Goal: Information Seeking & Learning: Learn about a topic

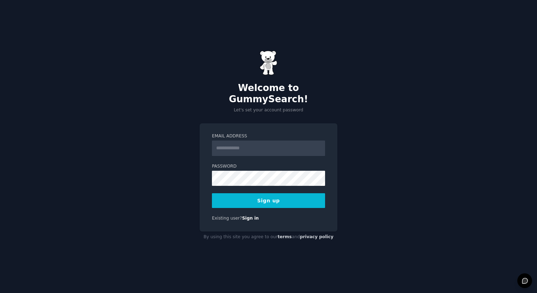
click at [222, 144] on input "Email Address" at bounding box center [268, 148] width 113 height 15
type input "**********"
click at [259, 199] on button "Sign up" at bounding box center [268, 200] width 113 height 15
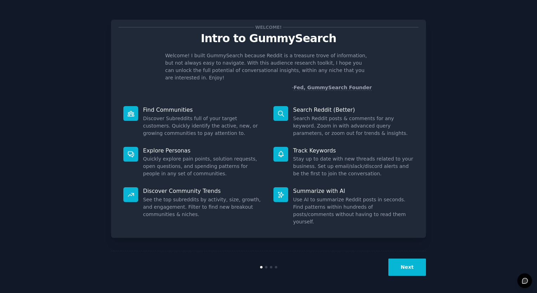
click at [399, 266] on button "Next" at bounding box center [408, 267] width 38 height 17
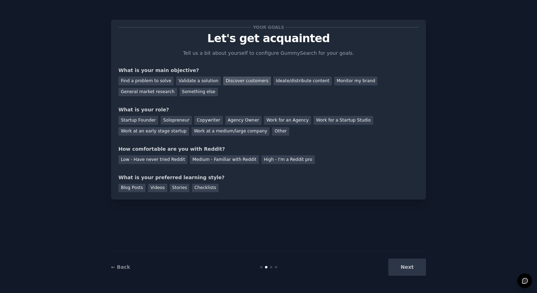
click at [248, 79] on div "Discover customers" at bounding box center [246, 81] width 47 height 9
click at [286, 82] on div "Ideate/distribute content" at bounding box center [303, 81] width 58 height 9
click at [242, 78] on div "Discover customers" at bounding box center [246, 81] width 47 height 9
click at [177, 88] on div "General market research" at bounding box center [148, 92] width 59 height 9
click at [192, 133] on div "Work at a medium/large company" at bounding box center [231, 131] width 78 height 9
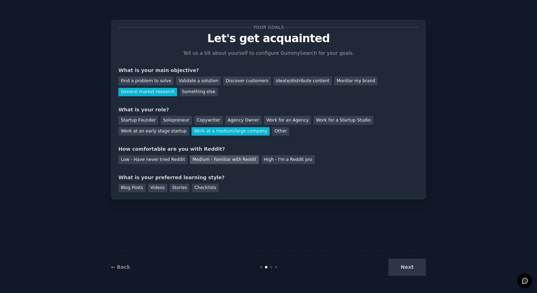
click at [192, 163] on div "Medium - Familiar with Reddit" at bounding box center [224, 159] width 69 height 9
click at [196, 186] on div "Checklists" at bounding box center [205, 188] width 27 height 9
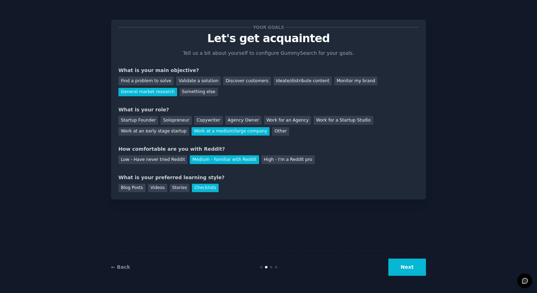
click at [416, 269] on button "Next" at bounding box center [408, 267] width 38 height 17
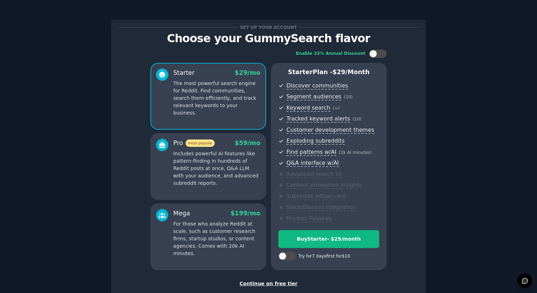
click at [255, 283] on div "Continue on free tier" at bounding box center [269, 283] width 300 height 7
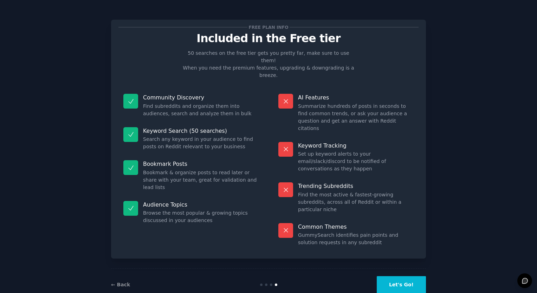
click at [402, 276] on button "Let's Go!" at bounding box center [401, 284] width 49 height 17
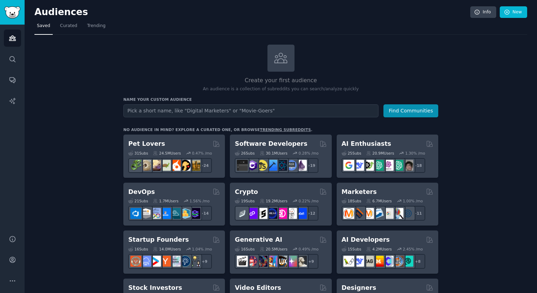
click at [189, 113] on input "text" at bounding box center [250, 110] width 255 height 13
type input "Brooklyn Cyclones Fans"
click at [384, 104] on button "Find Communities" at bounding box center [411, 110] width 55 height 13
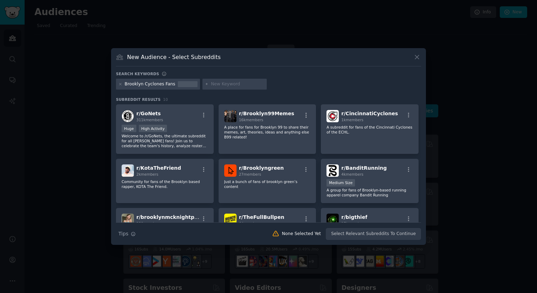
click at [226, 87] on input "text" at bounding box center [237, 84] width 53 height 6
type input "m"
click at [300, 87] on div "Brooklyn Cyclones Fans baseball" at bounding box center [268, 86] width 305 height 14
click at [168, 86] on div "Brooklyn Cyclones Fans" at bounding box center [150, 84] width 51 height 6
click at [168, 85] on div "Brooklyn Cyclones Fans" at bounding box center [150, 84] width 51 height 6
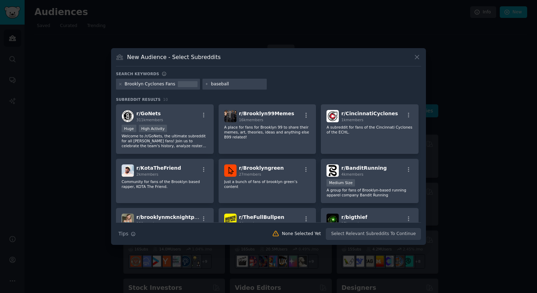
click at [178, 84] on div at bounding box center [188, 84] width 20 height 6
click at [123, 86] on div "Brooklyn Cyclones Fans" at bounding box center [158, 84] width 84 height 11
click at [122, 84] on icon at bounding box center [121, 84] width 4 height 4
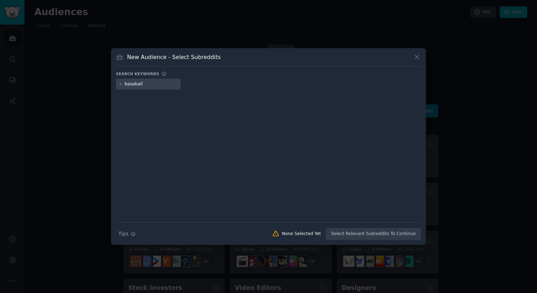
click at [120, 86] on icon at bounding box center [121, 84] width 4 height 4
click at [157, 83] on input "baseball" at bounding box center [151, 84] width 53 height 6
type input "b"
type input "brooklyn Cyclones"
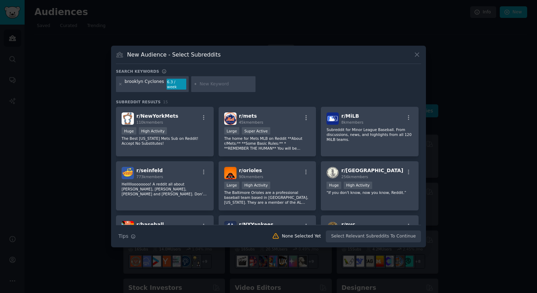
click at [167, 83] on div "6.3 / week" at bounding box center [177, 84] width 20 height 11
click at [206, 81] on input "text" at bounding box center [226, 84] width 53 height 6
click at [160, 84] on div "brooklyn Cyclones 6.3 / week" at bounding box center [152, 84] width 73 height 16
click at [157, 82] on div "brooklyn Cyclones" at bounding box center [144, 84] width 39 height 11
click at [122, 84] on icon at bounding box center [121, 84] width 4 height 4
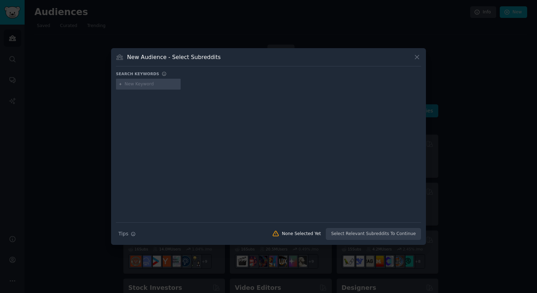
click at [133, 84] on input "text" at bounding box center [151, 84] width 53 height 6
type input "[GEOGRAPHIC_DATA]"
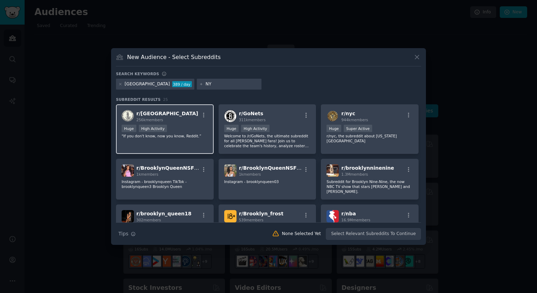
type input "NY"
click at [153, 115] on span "r/ [GEOGRAPHIC_DATA]" at bounding box center [167, 114] width 62 height 6
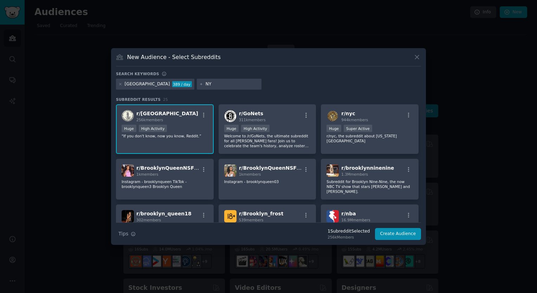
click at [145, 112] on span "r/ [GEOGRAPHIC_DATA]" at bounding box center [167, 114] width 62 height 6
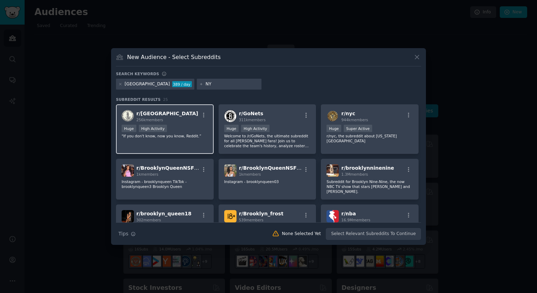
click at [140, 115] on span "r/ [GEOGRAPHIC_DATA]" at bounding box center [167, 114] width 62 height 6
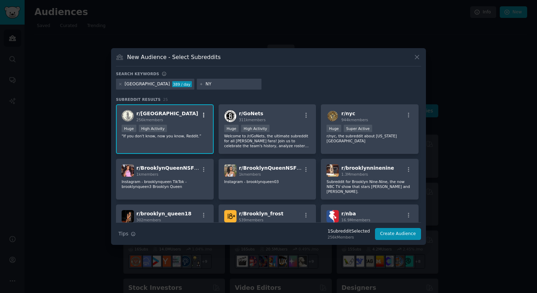
click at [205, 115] on icon "button" at bounding box center [204, 115] width 6 height 6
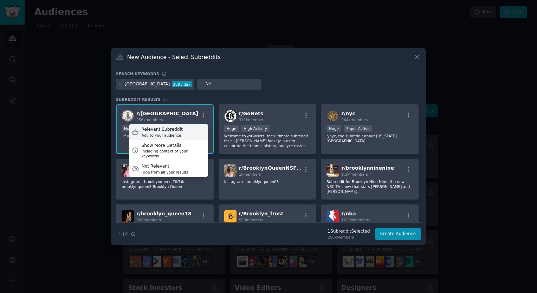
click at [144, 132] on div "Relevant Subreddit" at bounding box center [162, 130] width 41 height 6
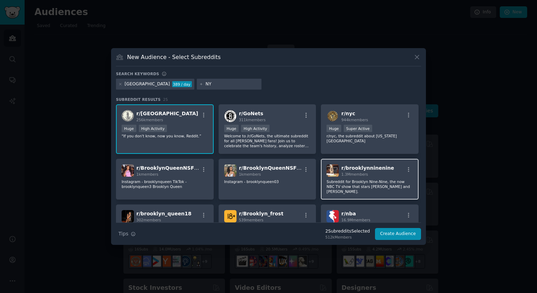
click at [349, 179] on p "Subreddit for Brooklyn Nine-Nine, the now NBC TV show that stars [PERSON_NAME] …" at bounding box center [370, 186] width 87 height 15
click at [390, 234] on button "Create Audience" at bounding box center [398, 234] width 46 height 12
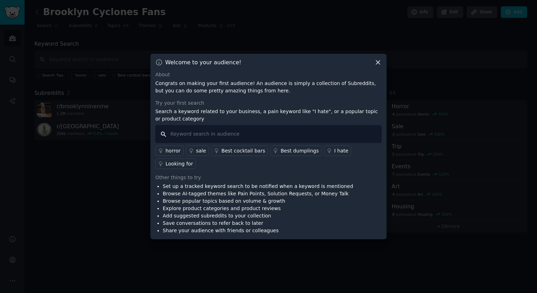
click at [206, 140] on input "text" at bounding box center [268, 134] width 227 height 18
type input "l"
type input "b"
type input "help on going to a brooklyn cyclones game"
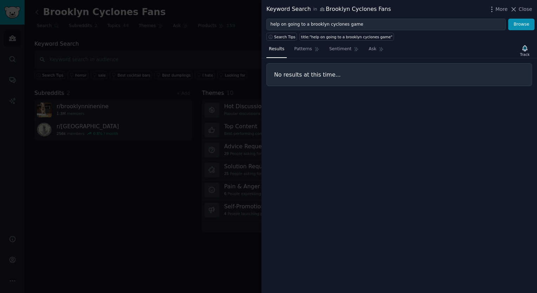
click at [332, 112] on div "Results Patterns Sentiment Ask Track No results at this time..." at bounding box center [400, 167] width 276 height 253
click at [526, 22] on button "Browse" at bounding box center [522, 25] width 26 height 12
click at [5, 15] on div at bounding box center [268, 146] width 537 height 293
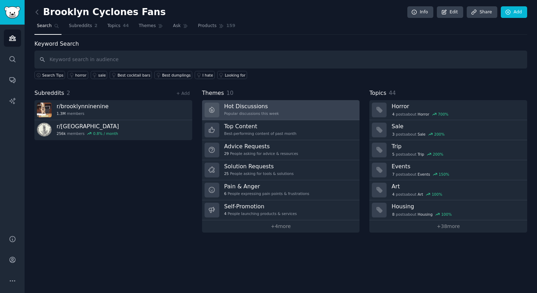
click at [233, 109] on h3 "Hot Discussions" at bounding box center [251, 106] width 55 height 7
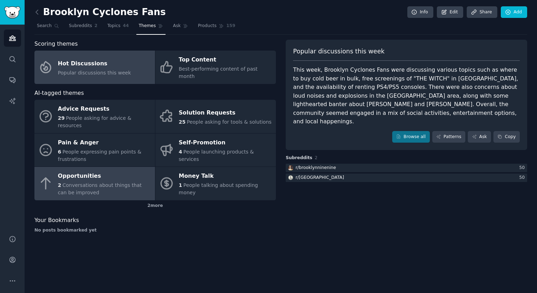
click at [89, 183] on span "Conversations about things that can be improved" at bounding box center [100, 189] width 84 height 13
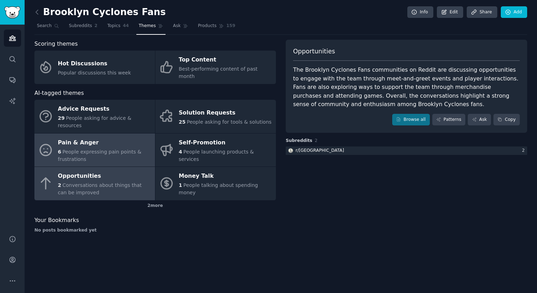
click at [75, 137] on div "Pain & Anger" at bounding box center [105, 142] width 94 height 11
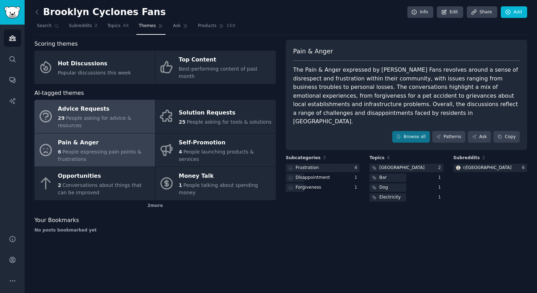
click at [78, 104] on div "Advice Requests" at bounding box center [105, 109] width 94 height 11
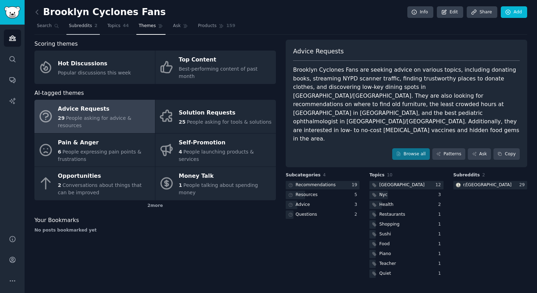
click at [82, 26] on span "Subreddits" at bounding box center [80, 26] width 23 height 6
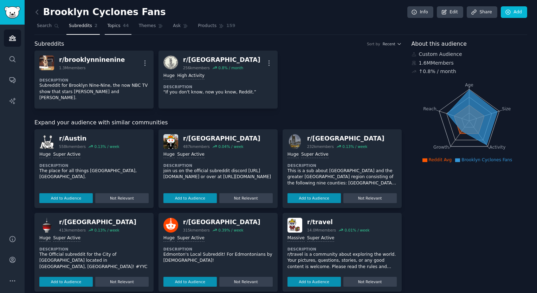
click at [114, 24] on span "Topics" at bounding box center [113, 26] width 13 height 6
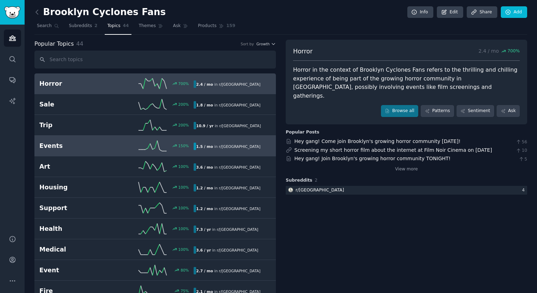
click at [51, 147] on h2 "Events" at bounding box center [77, 146] width 77 height 9
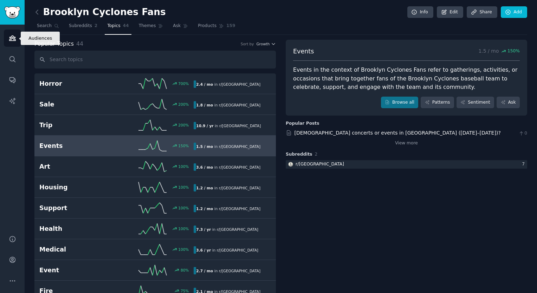
click at [14, 42] on icon "Sidebar" at bounding box center [12, 37] width 7 height 7
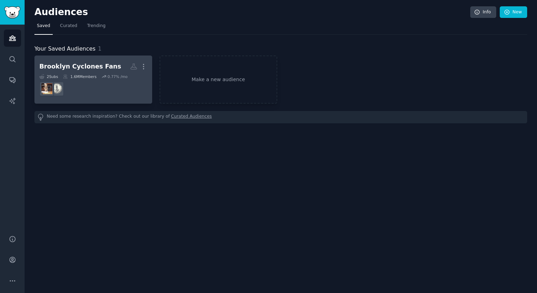
click at [80, 77] on div "1.6M Members" at bounding box center [79, 76] width 33 height 5
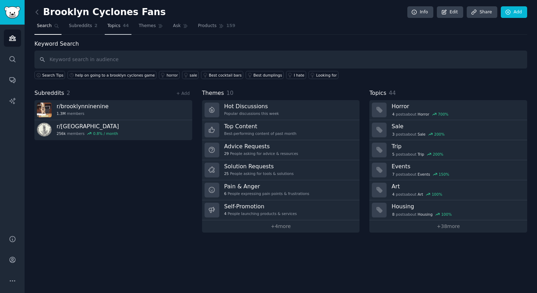
click at [110, 25] on span "Topics" at bounding box center [113, 26] width 13 height 6
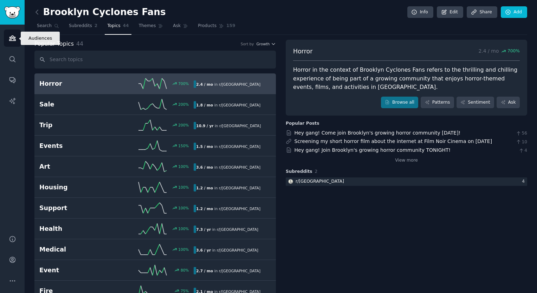
click at [9, 36] on icon "Sidebar" at bounding box center [12, 37] width 7 height 7
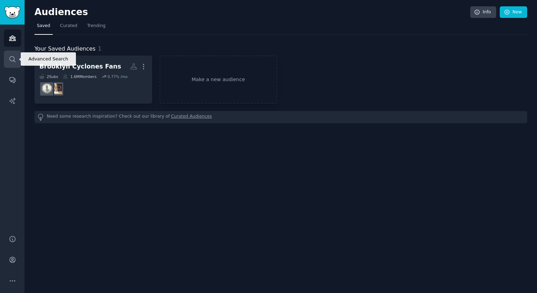
click at [15, 57] on icon "Sidebar" at bounding box center [12, 59] width 7 height 7
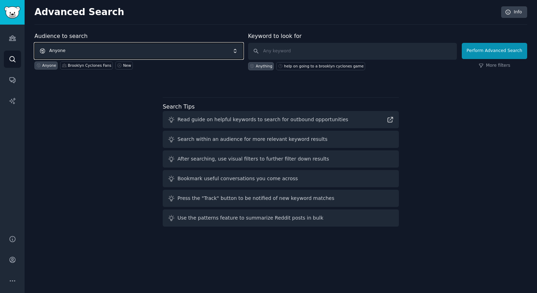
click at [102, 52] on span "Anyone" at bounding box center [138, 51] width 209 height 16
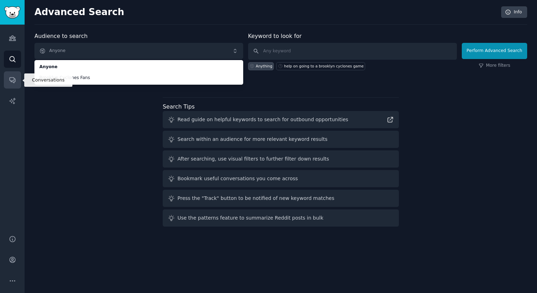
click at [14, 83] on icon "Sidebar" at bounding box center [12, 79] width 7 height 7
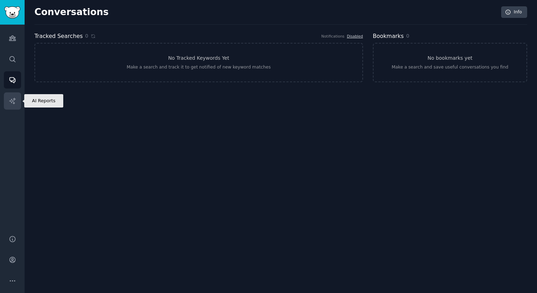
click at [9, 98] on icon "Sidebar" at bounding box center [12, 100] width 7 height 7
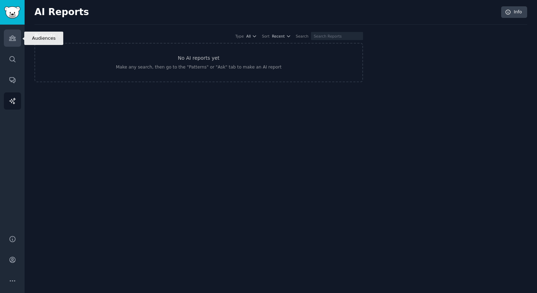
click at [7, 44] on link "Audiences" at bounding box center [12, 38] width 17 height 17
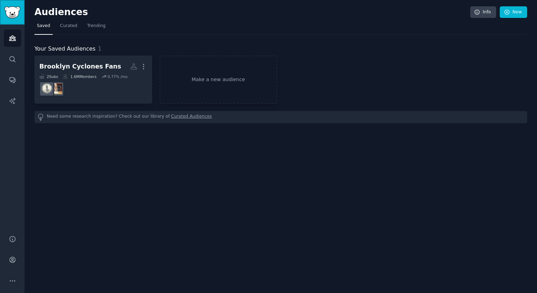
click at [11, 23] on link "Sidebar" at bounding box center [12, 12] width 25 height 25
click at [13, 10] on img "Sidebar" at bounding box center [12, 12] width 16 height 12
click at [88, 27] on span "Trending" at bounding box center [96, 26] width 18 height 6
